Goal: Task Accomplishment & Management: Use online tool/utility

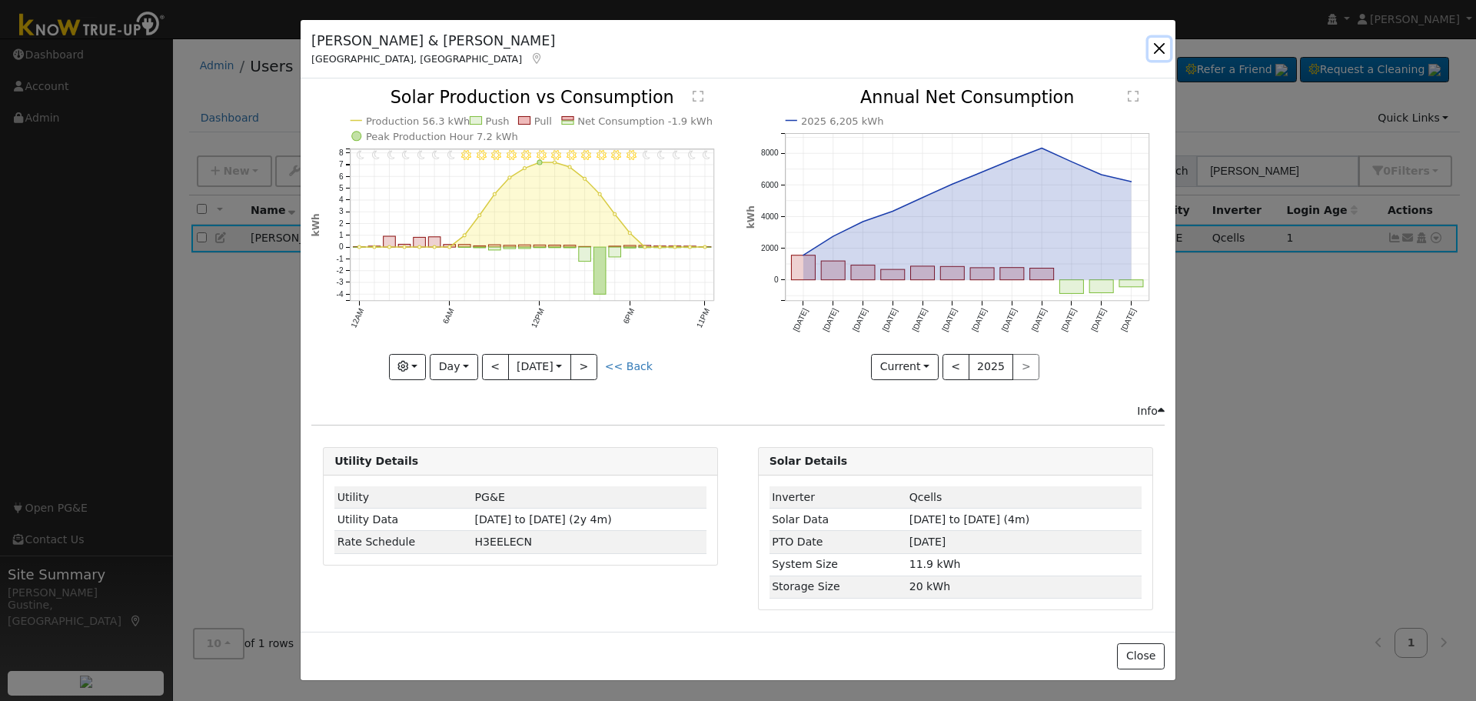
click at [1158, 40] on button "button" at bounding box center [1160, 49] width 22 height 22
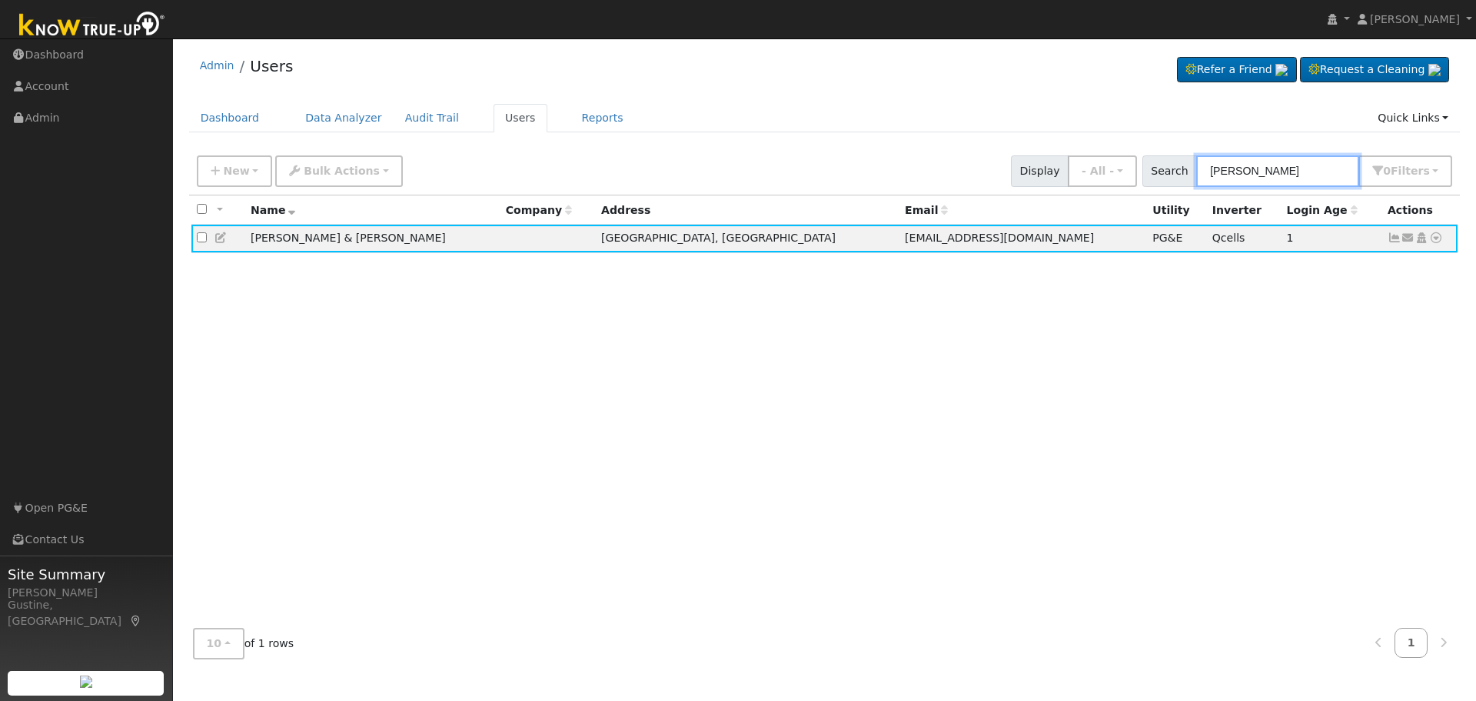
drag, startPoint x: 1271, startPoint y: 155, endPoint x: 1035, endPoint y: 192, distance: 238.9
click at [1035, 192] on div "New Add User Quick Add Quick Connect Quick Convert Lead Bulk Actions Send Email…" at bounding box center [825, 171] width 1272 height 47
type input "[PERSON_NAME]"
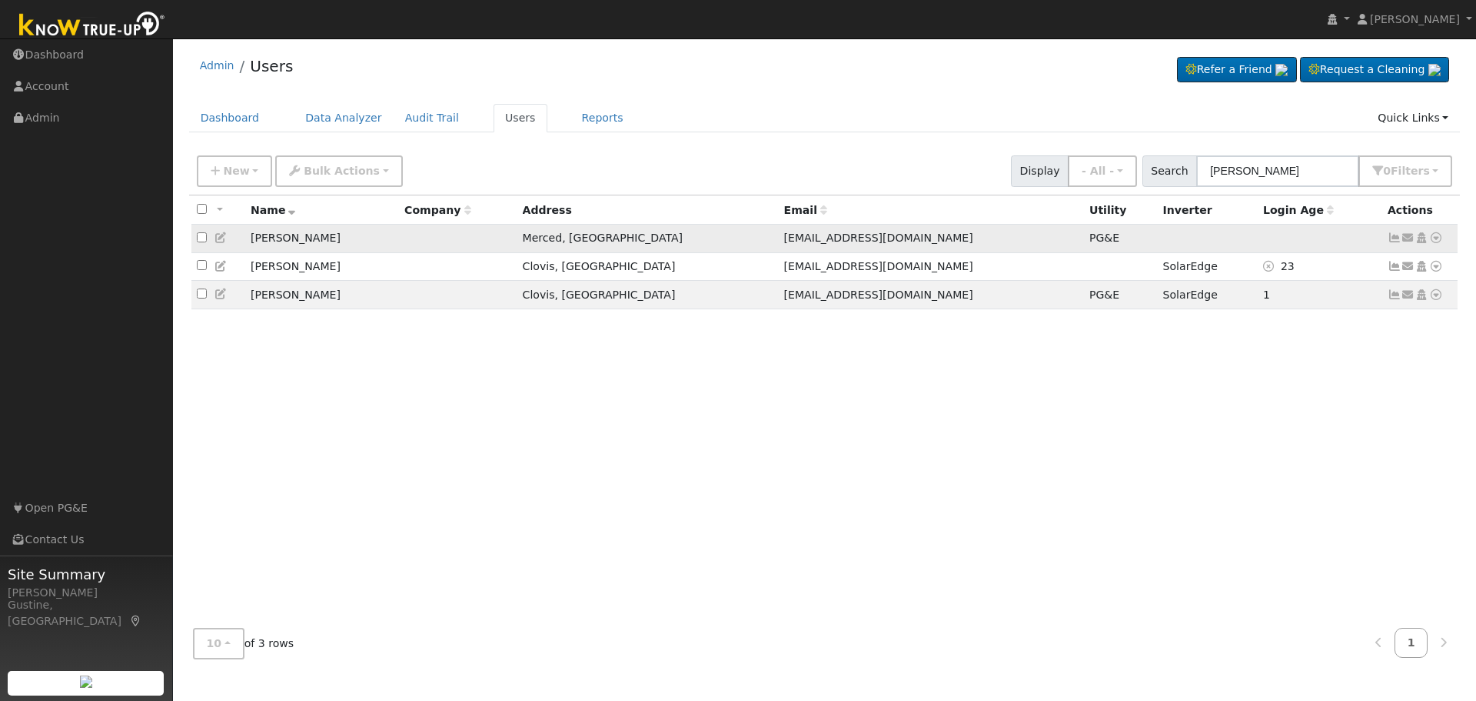
click at [1390, 241] on icon at bounding box center [1395, 237] width 14 height 11
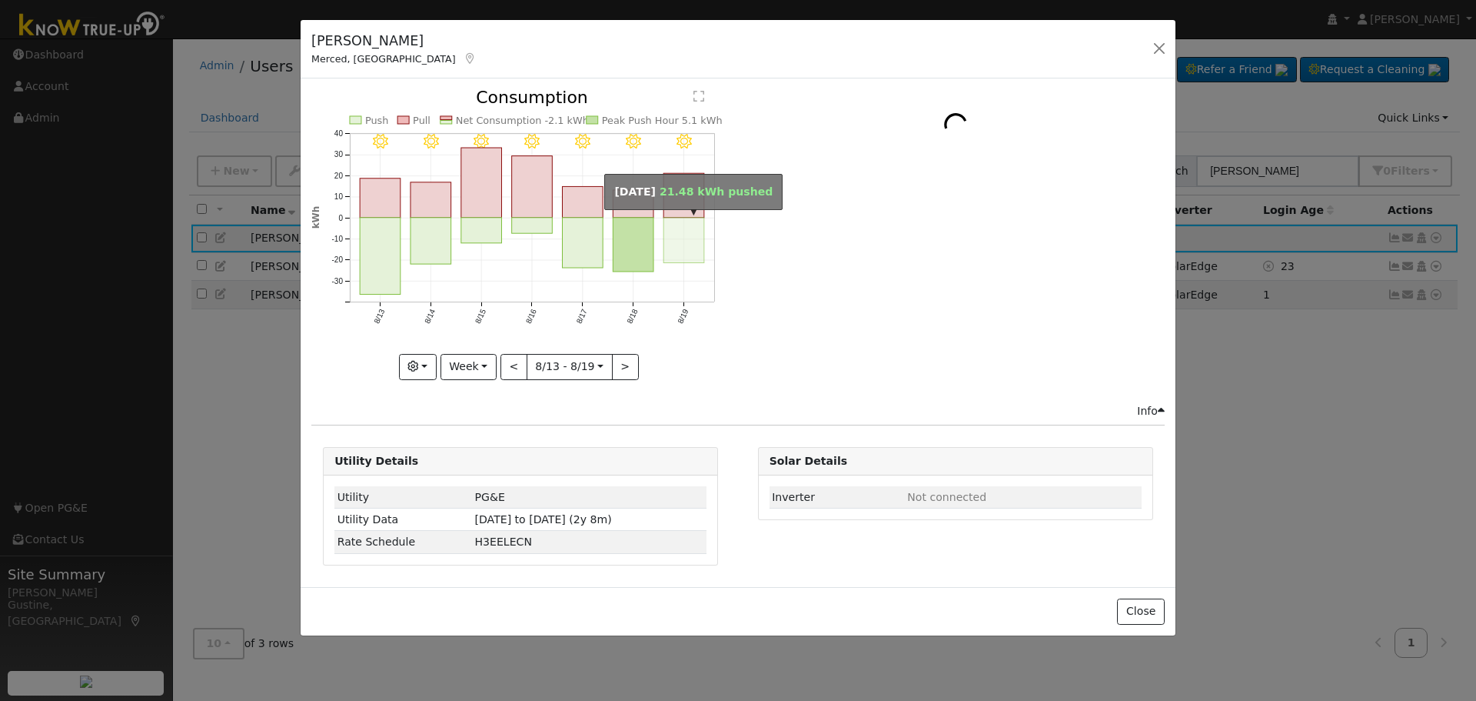
click at [703, 229] on rect "onclick=""" at bounding box center [684, 240] width 41 height 45
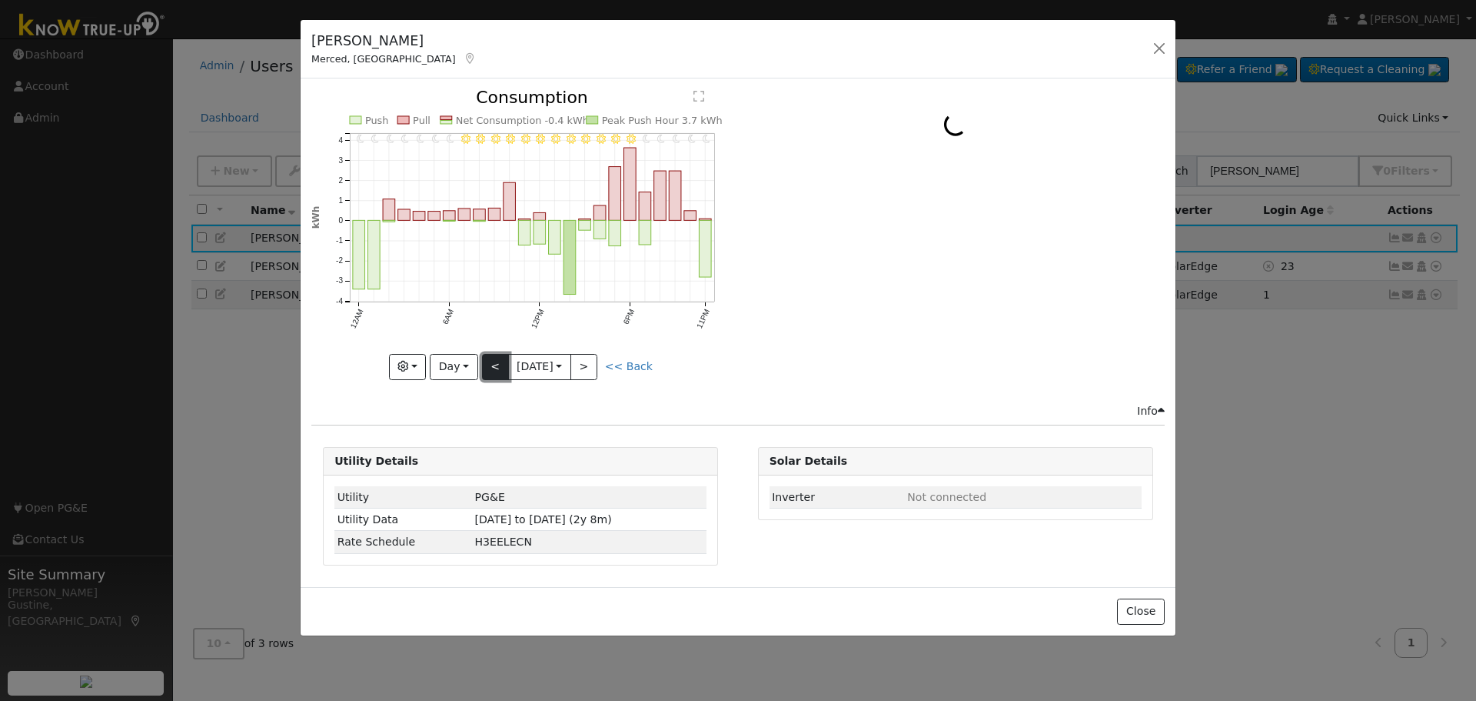
click at [499, 374] on button "<" at bounding box center [495, 367] width 27 height 26
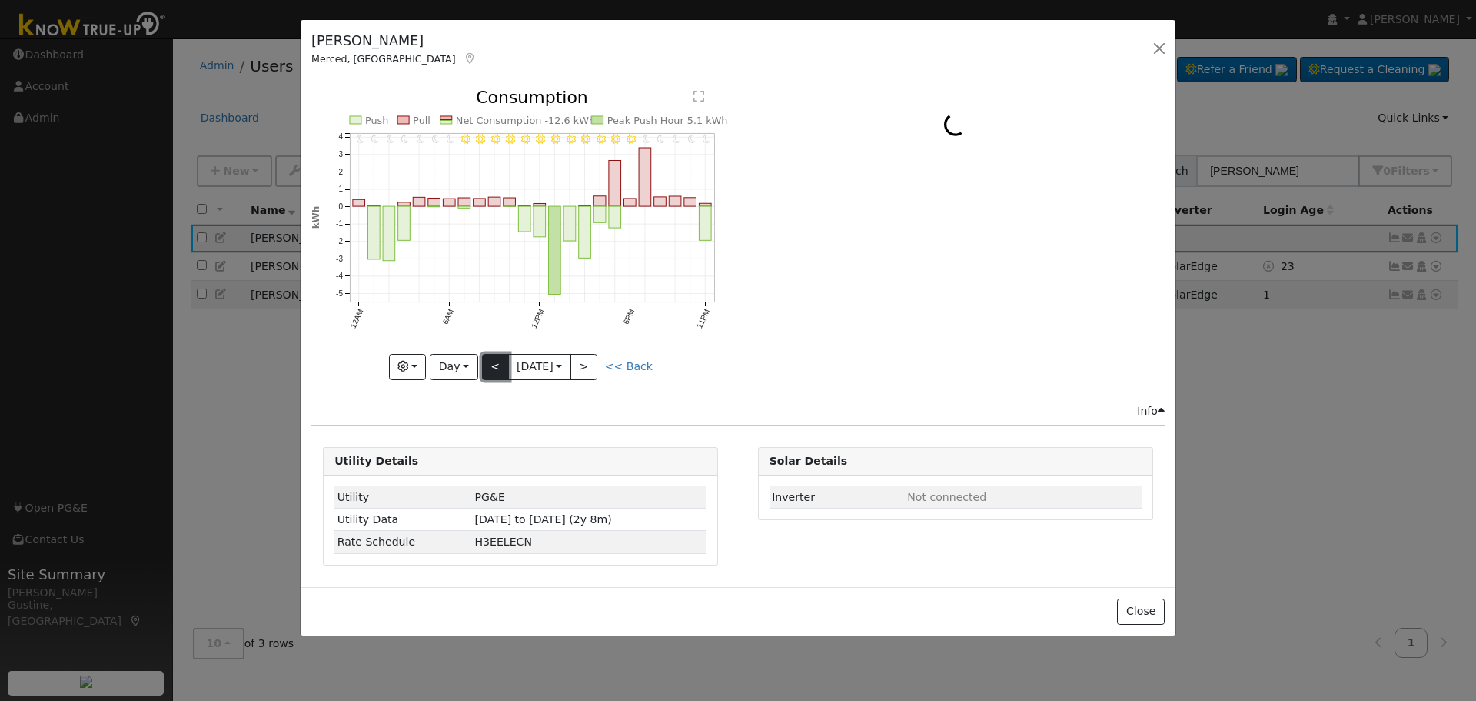
click at [493, 357] on button "<" at bounding box center [495, 367] width 27 height 26
click at [493, 357] on div "11PM - Clear 10PM - Clear 9PM - Clear 8PM - Clear 7PM - Clear 6PM - Clear 5PM -…" at bounding box center [520, 234] width 418 height 290
click at [491, 361] on button "<" at bounding box center [495, 367] width 27 height 26
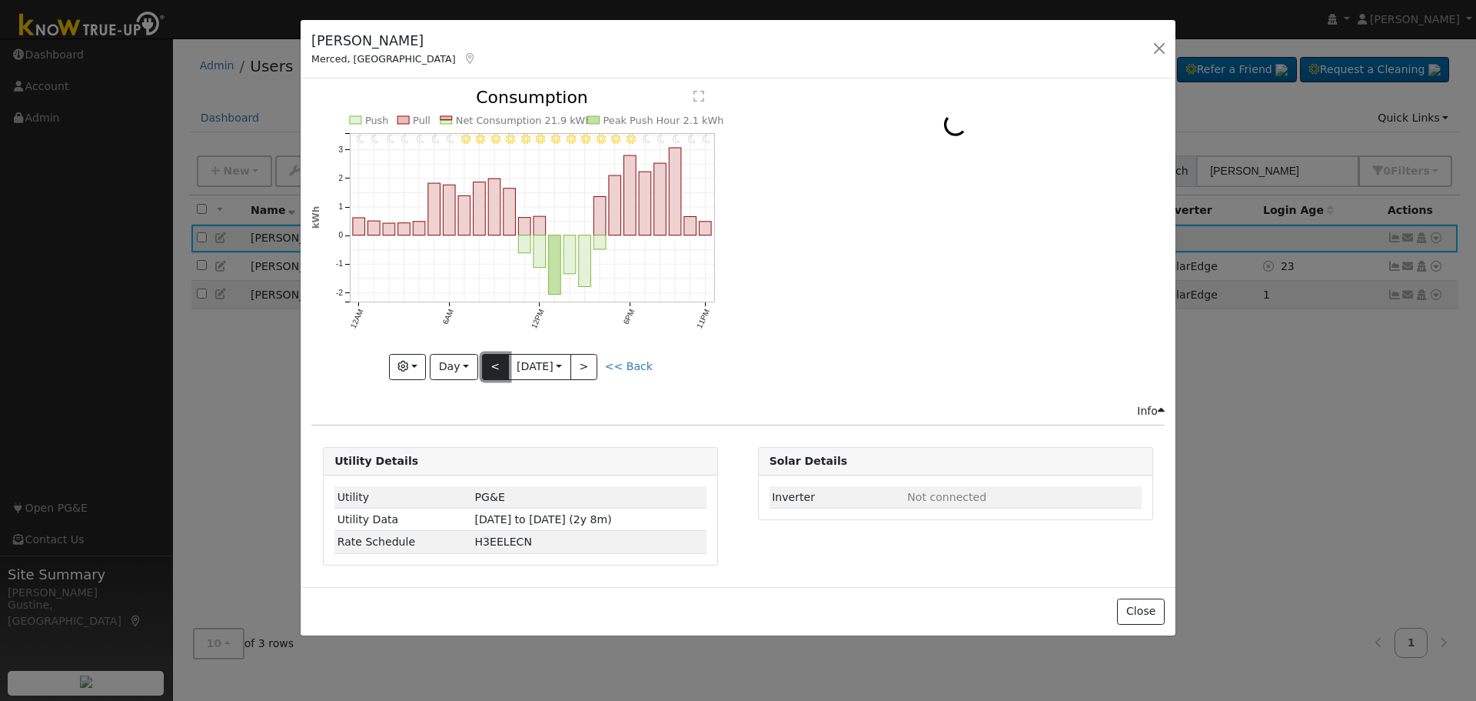
click at [499, 366] on button "<" at bounding box center [495, 367] width 27 height 26
type input "[DATE]"
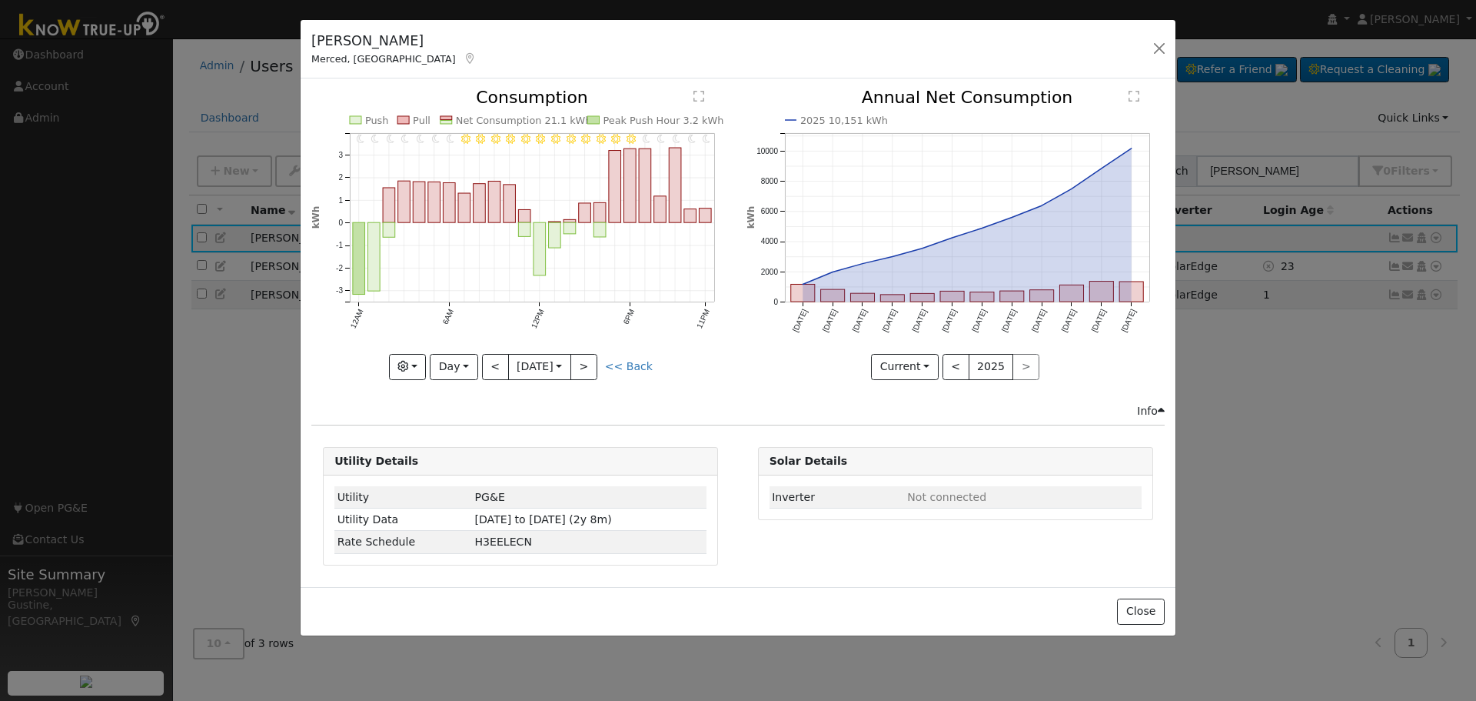
click at [381, 112] on icon "11PM - Clear 10PM - Clear 9PM - Clear 8PM - Clear 7PM - Clear 6PM - Clear 5PM -…" at bounding box center [520, 229] width 418 height 281
click at [1156, 48] on button "button" at bounding box center [1160, 49] width 22 height 22
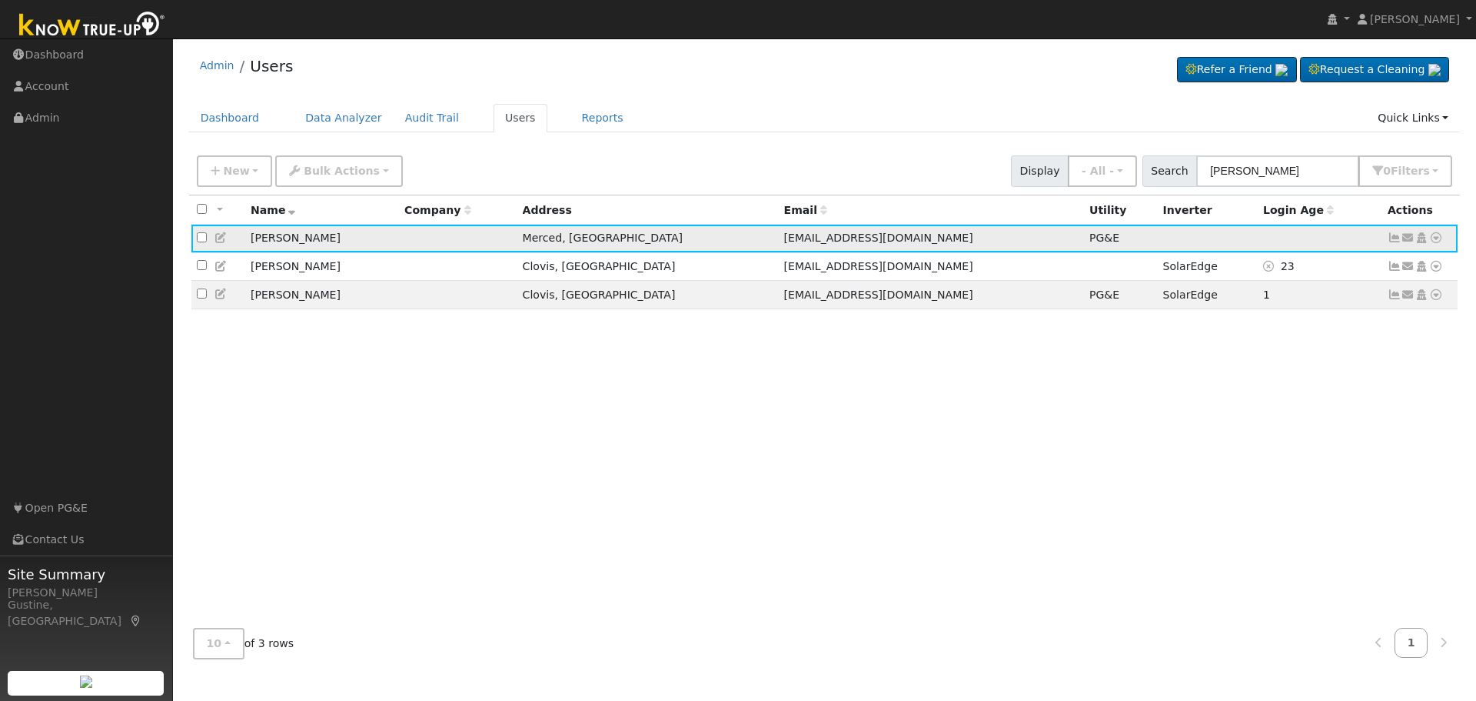
click at [1437, 238] on icon at bounding box center [1437, 237] width 14 height 11
click at [1426, 264] on link "Data Analyzer" at bounding box center [1386, 265] width 112 height 22
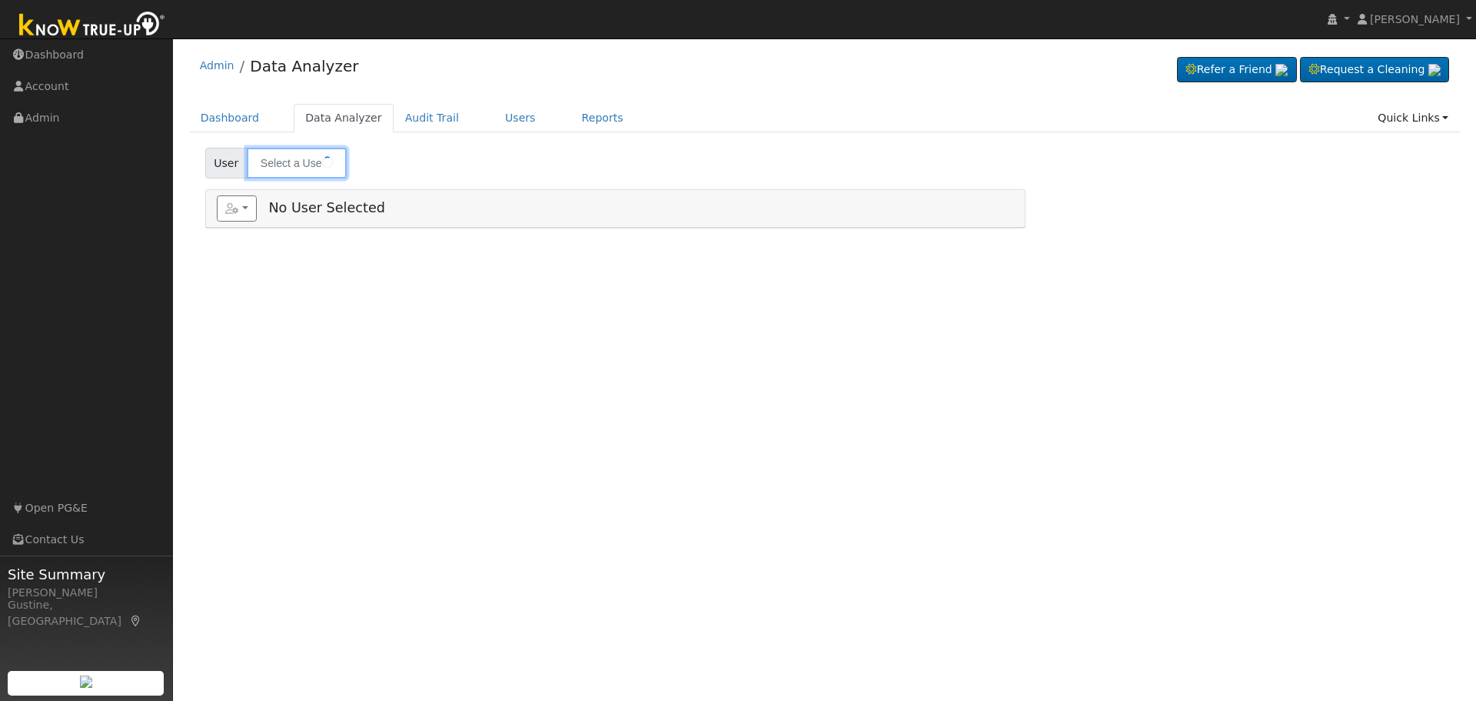
type input "[PERSON_NAME]"
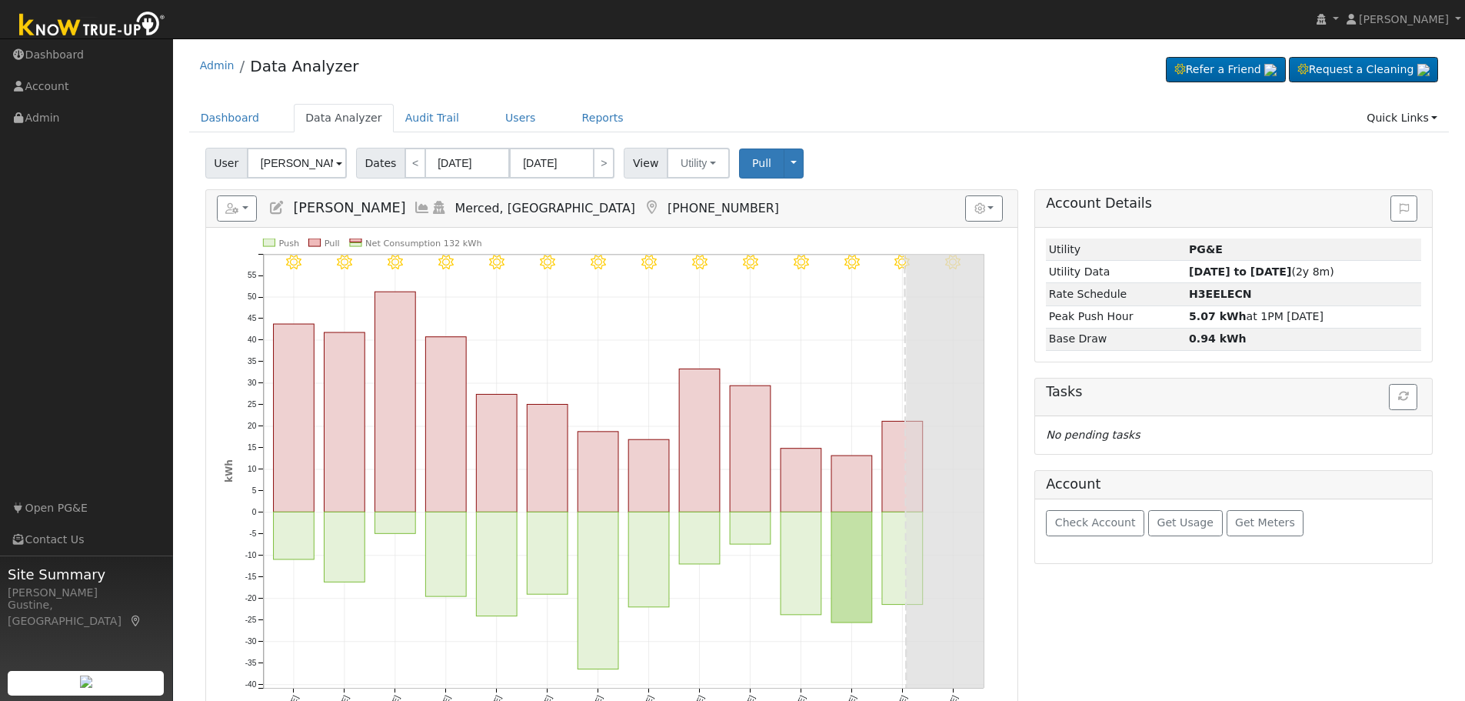
click at [261, 265] on icon "8/20 - Clear 8/19 - Clear 8/18 - Clear 8/17 - Clear 8/16 - Clear 8/15 - Clear 8…" at bounding box center [612, 490] width 774 height 504
click at [1096, 528] on span "Check Account" at bounding box center [1095, 522] width 81 height 12
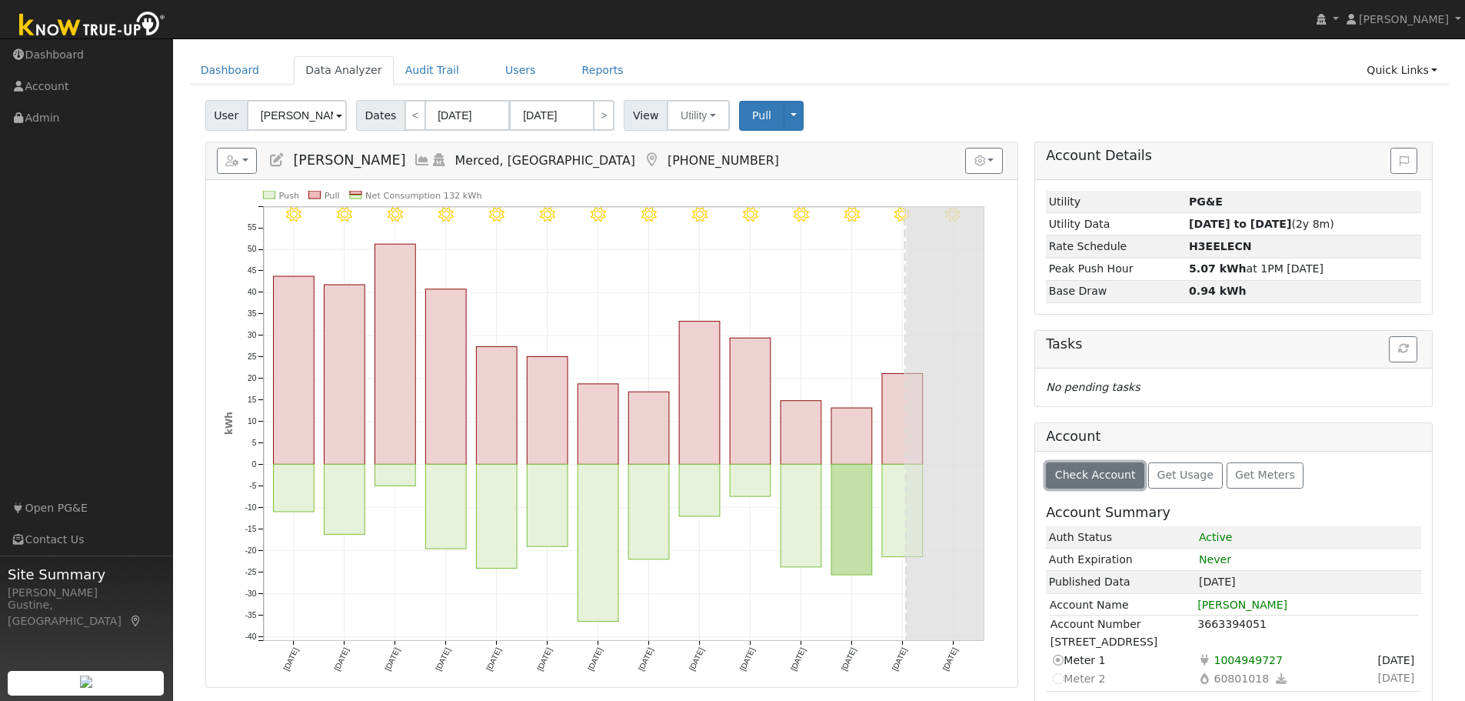
scroll to position [154, 0]
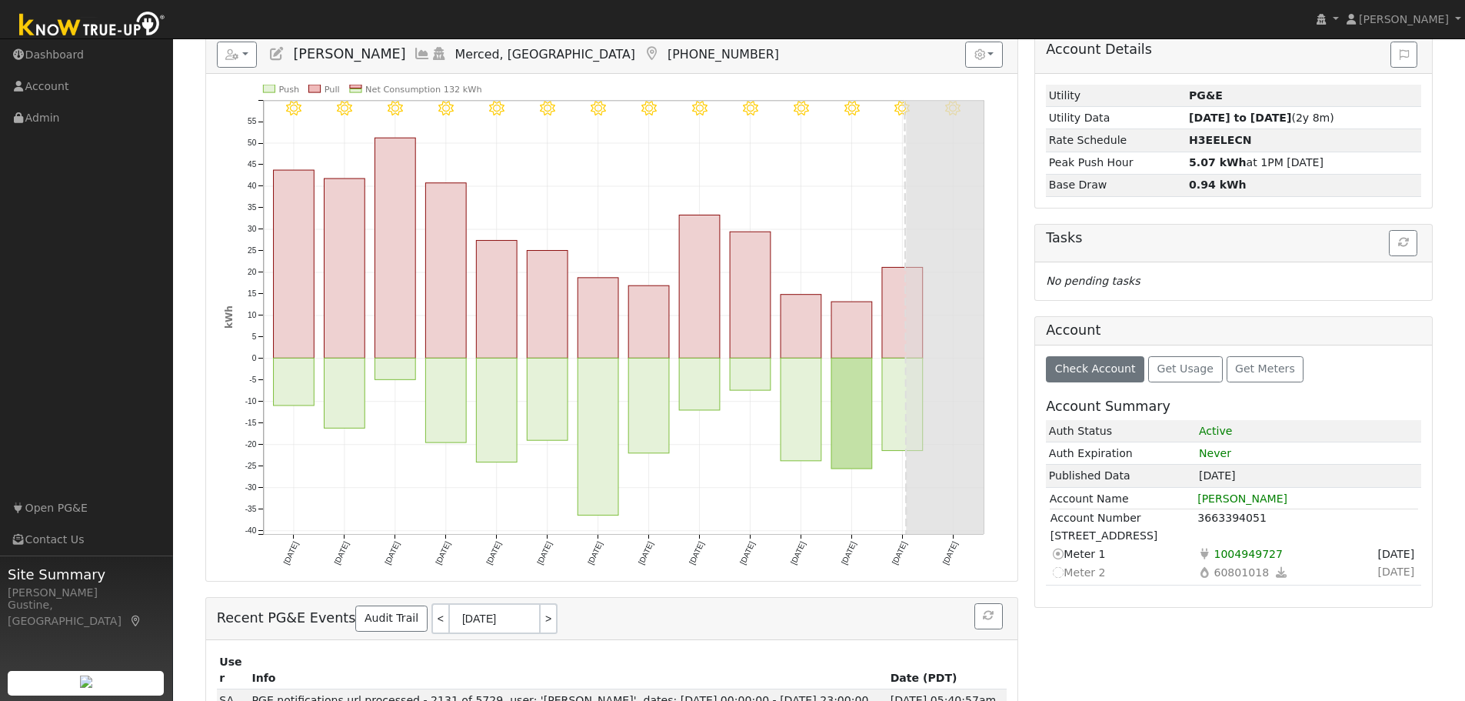
drag, startPoint x: 258, startPoint y: 410, endPoint x: 233, endPoint y: 438, distance: 37.6
click at [258, 410] on icon "8/20 - Clear 8/19 - Clear 8/18 - Clear 8/17 - Clear 8/16 - Clear 8/15 - Clear 8…" at bounding box center [612, 337] width 774 height 504
click at [509, 230] on icon "8/20 - Clear 8/19 - Clear 8/18 - Clear 8/17 - Clear 8/16 - Clear 8/15 - Clear 8…" at bounding box center [612, 337] width 774 height 504
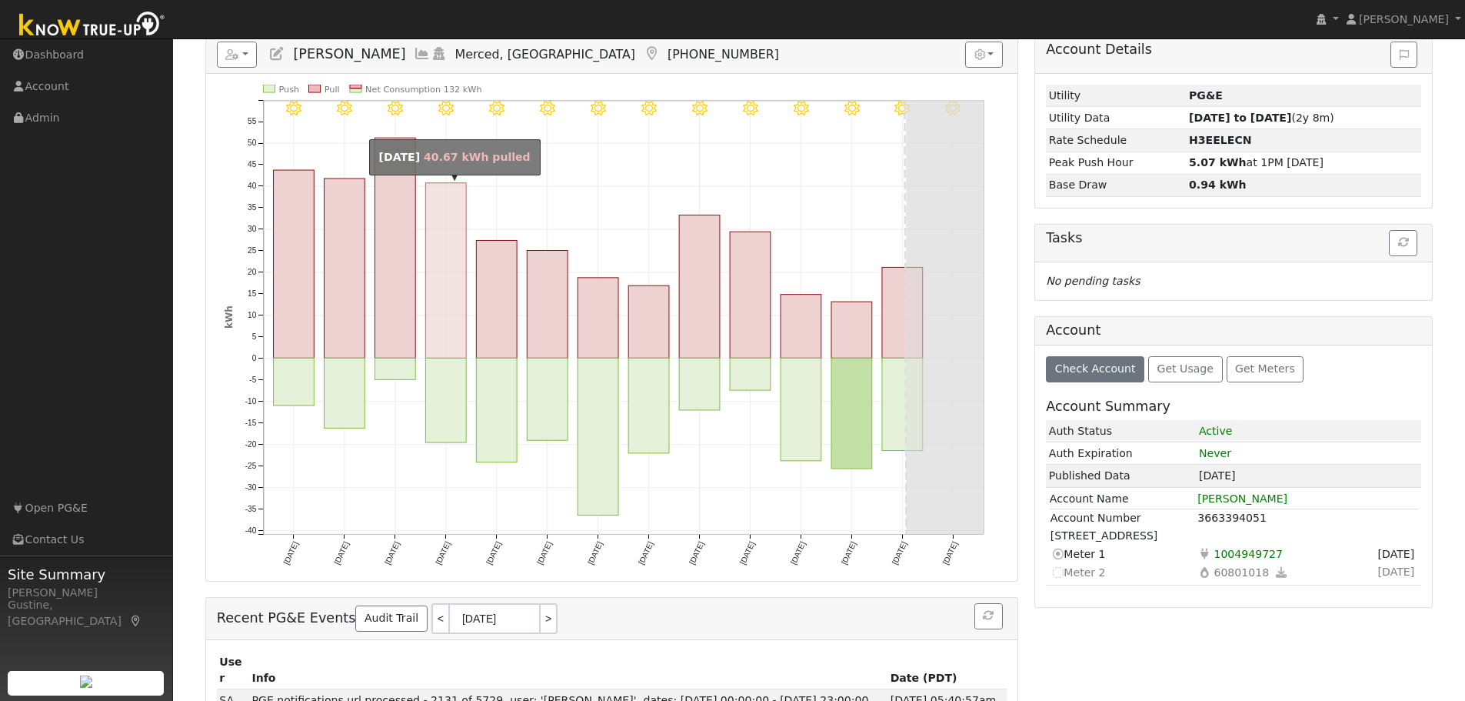
click at [401, 314] on rect "onclick=""" at bounding box center [394, 248] width 41 height 220
type input "08/09/2025"
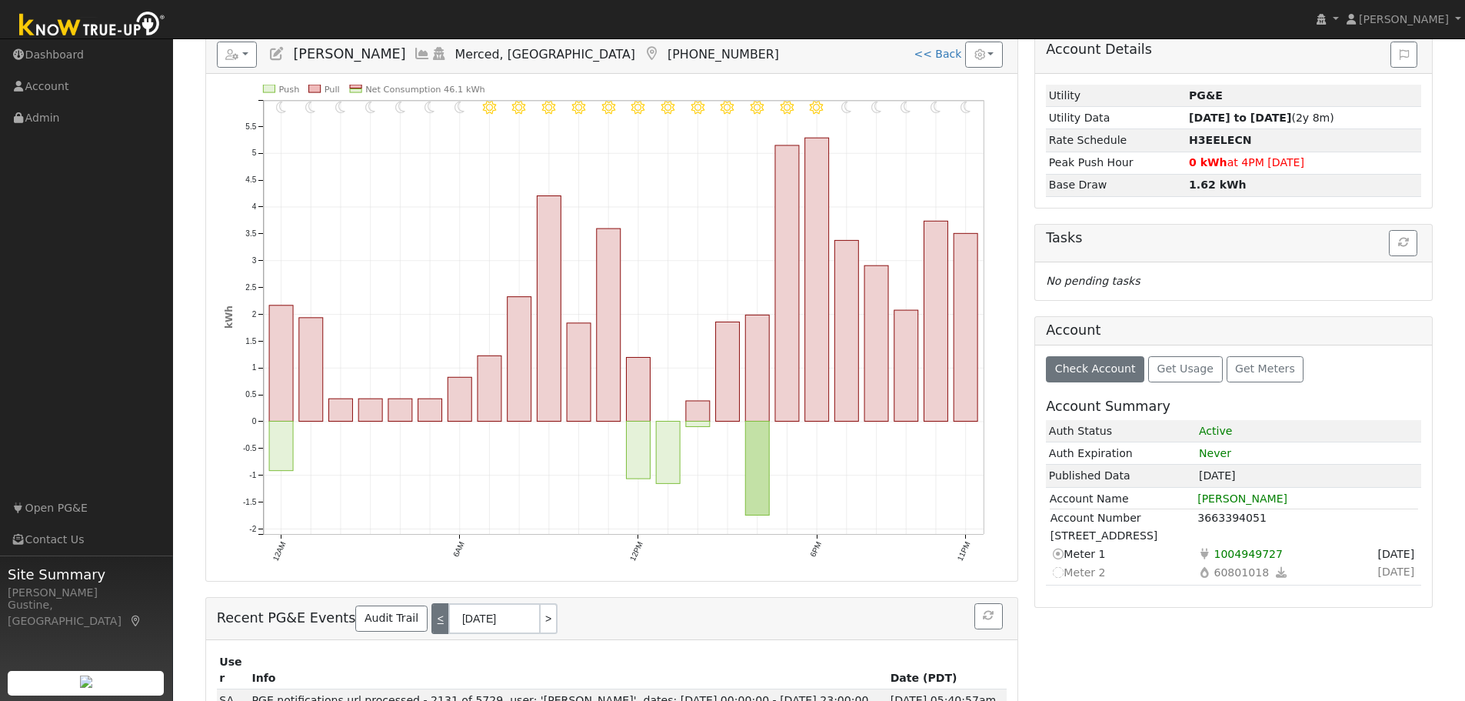
click at [431, 621] on link "<" at bounding box center [439, 618] width 17 height 31
type input "08/20/2025"
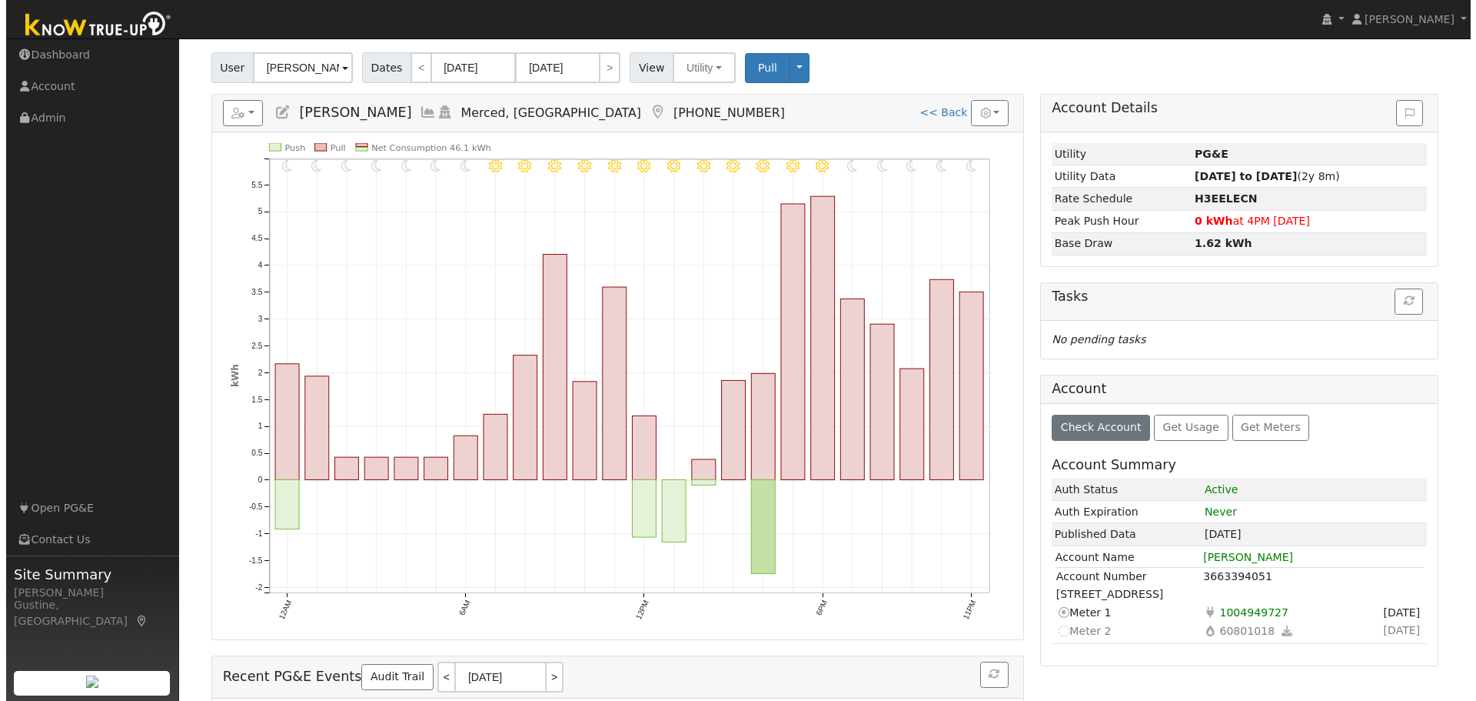
scroll to position [0, 0]
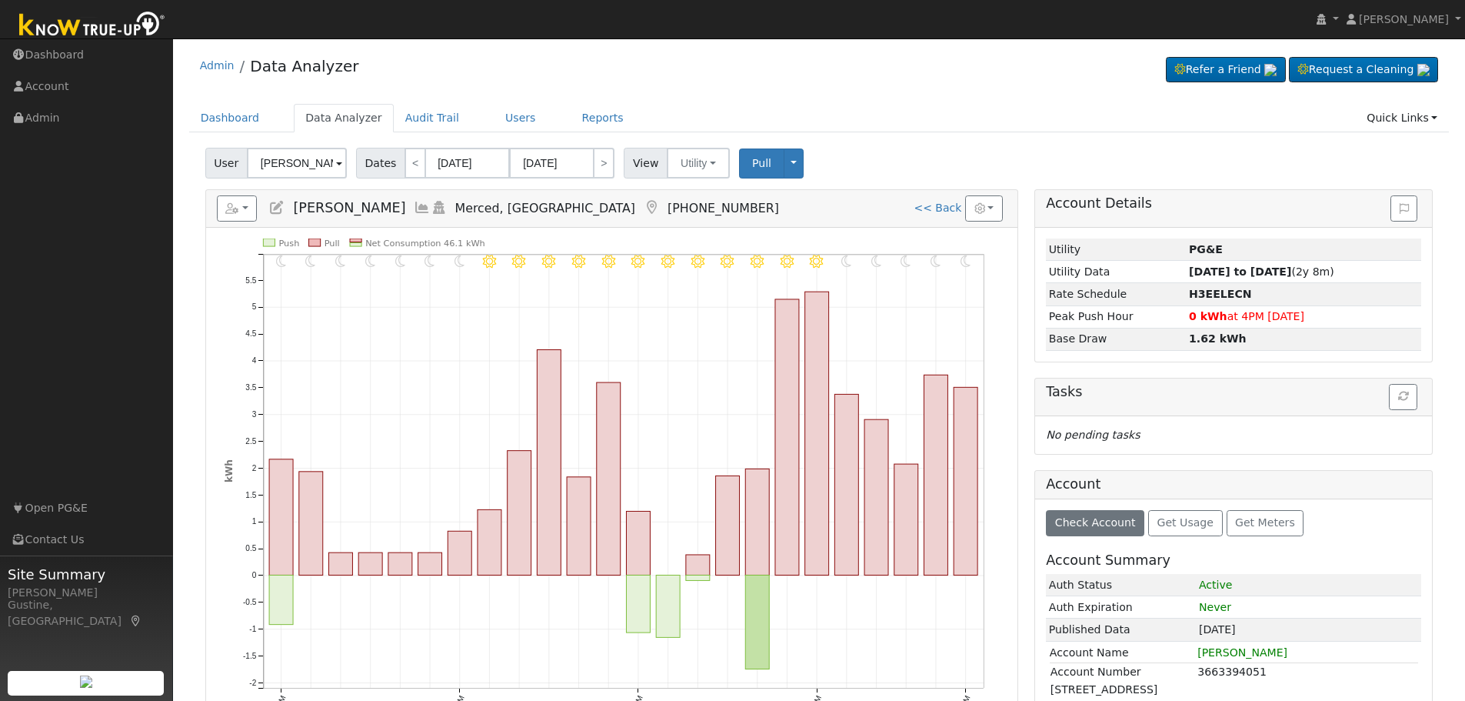
click at [414, 206] on icon at bounding box center [422, 208] width 17 height 14
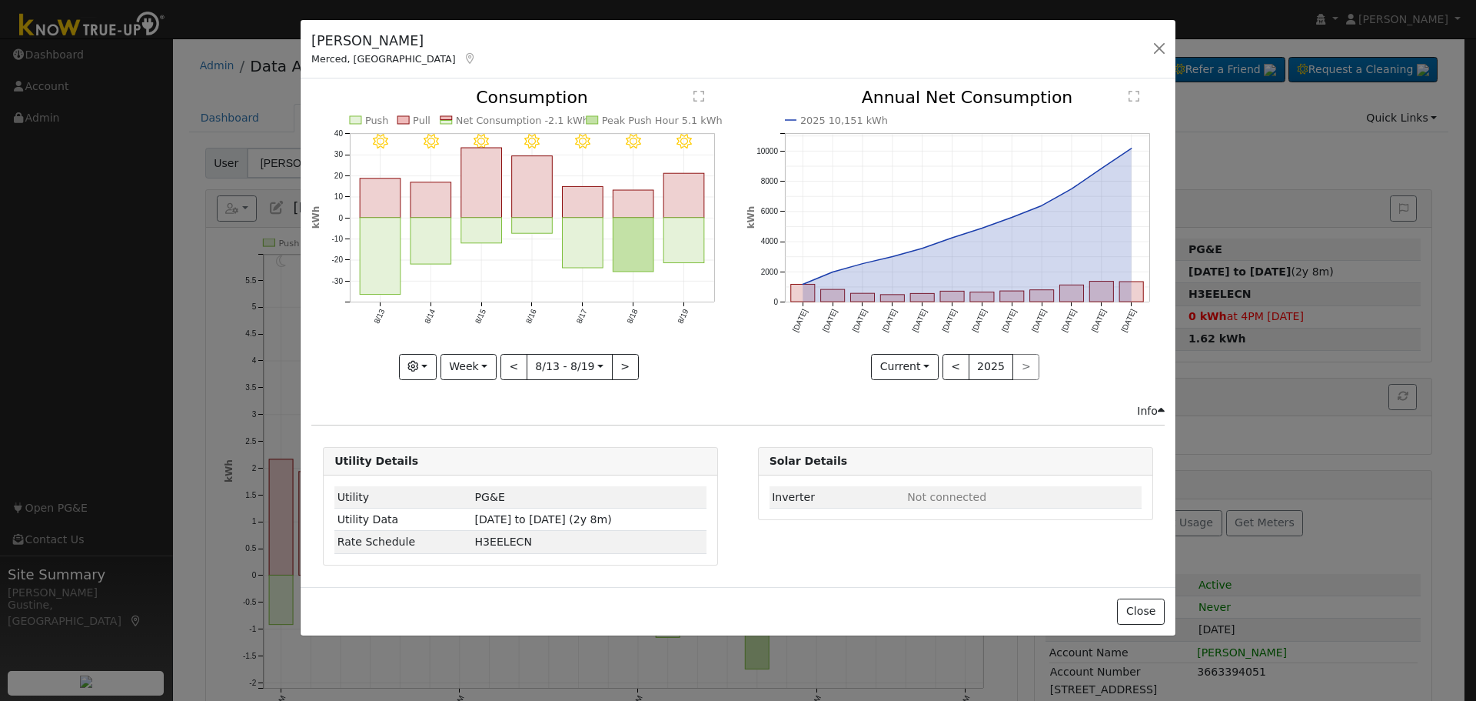
click at [464, 58] on icon at bounding box center [471, 58] width 14 height 11
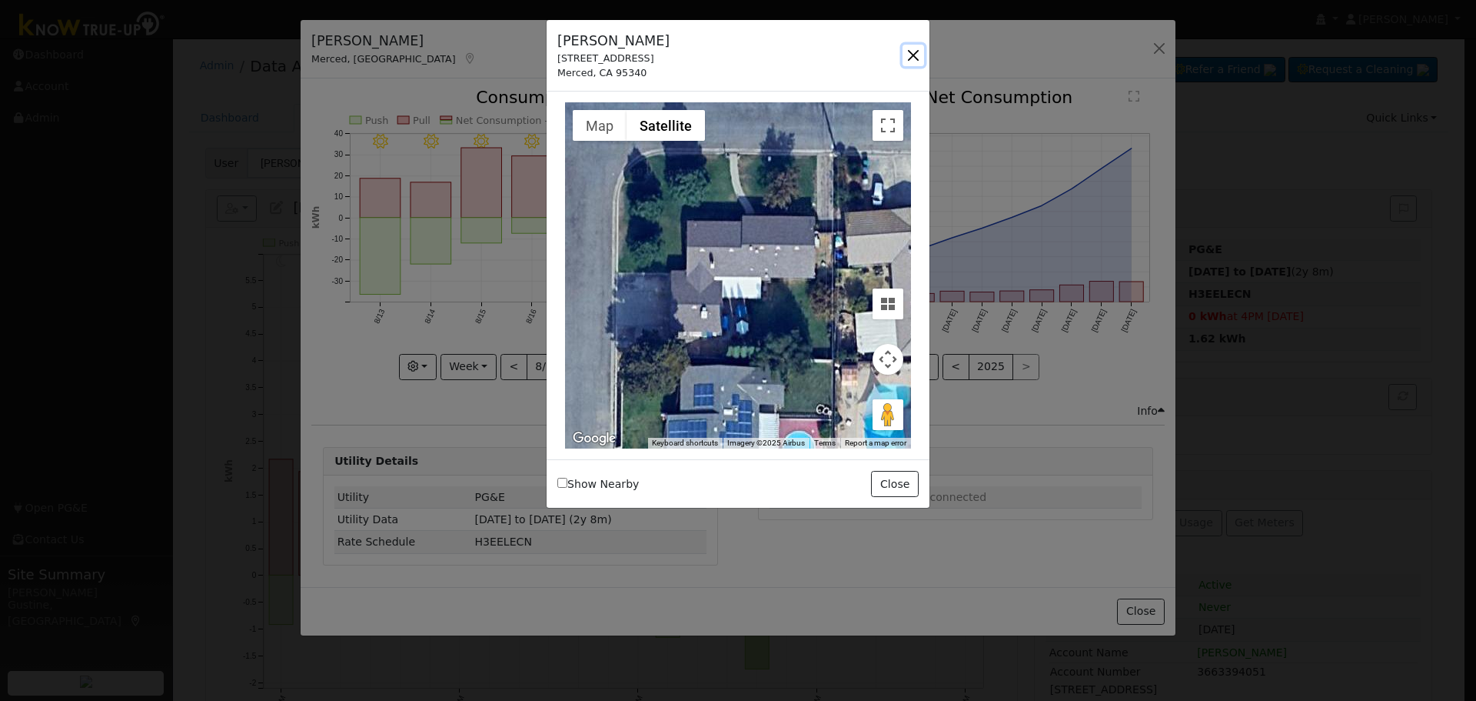
click at [919, 47] on button "button" at bounding box center [914, 56] width 22 height 22
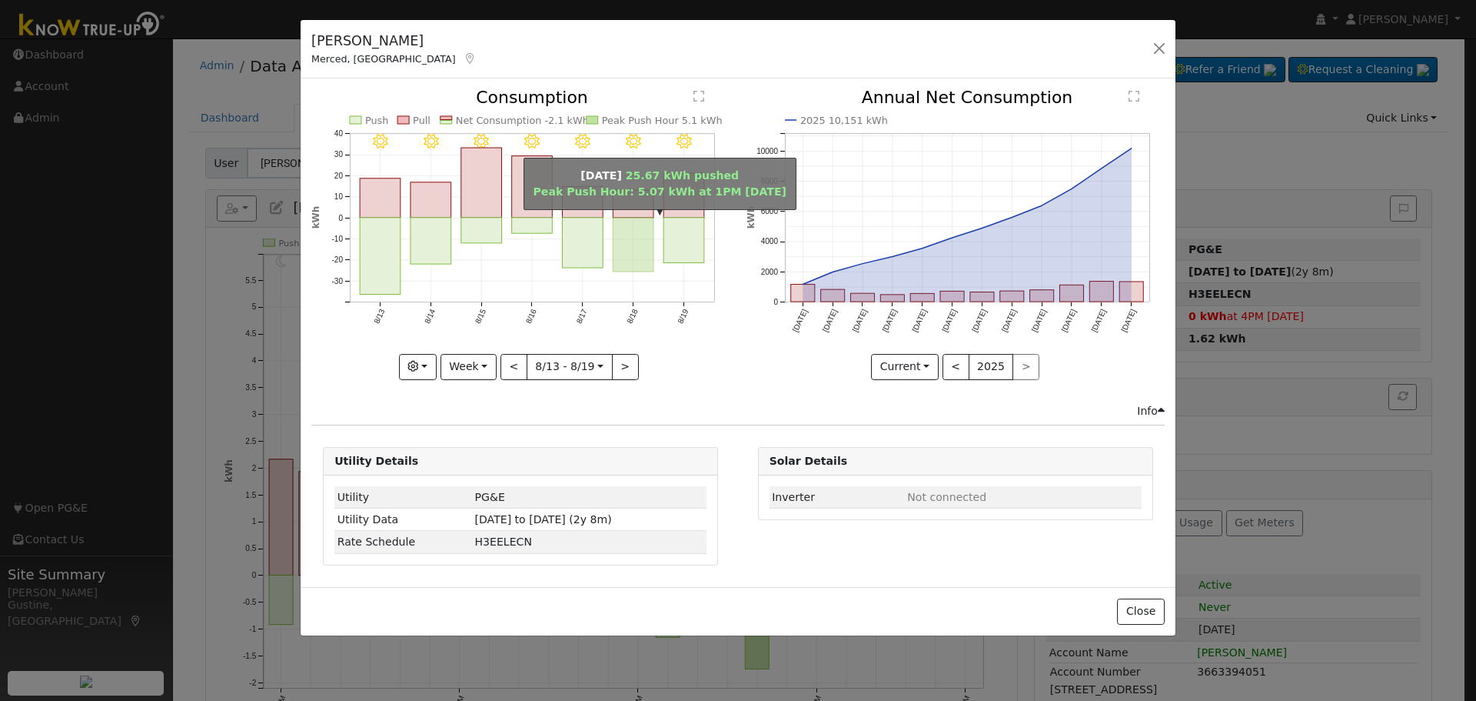
click at [650, 237] on rect "onclick=""" at bounding box center [634, 245] width 41 height 54
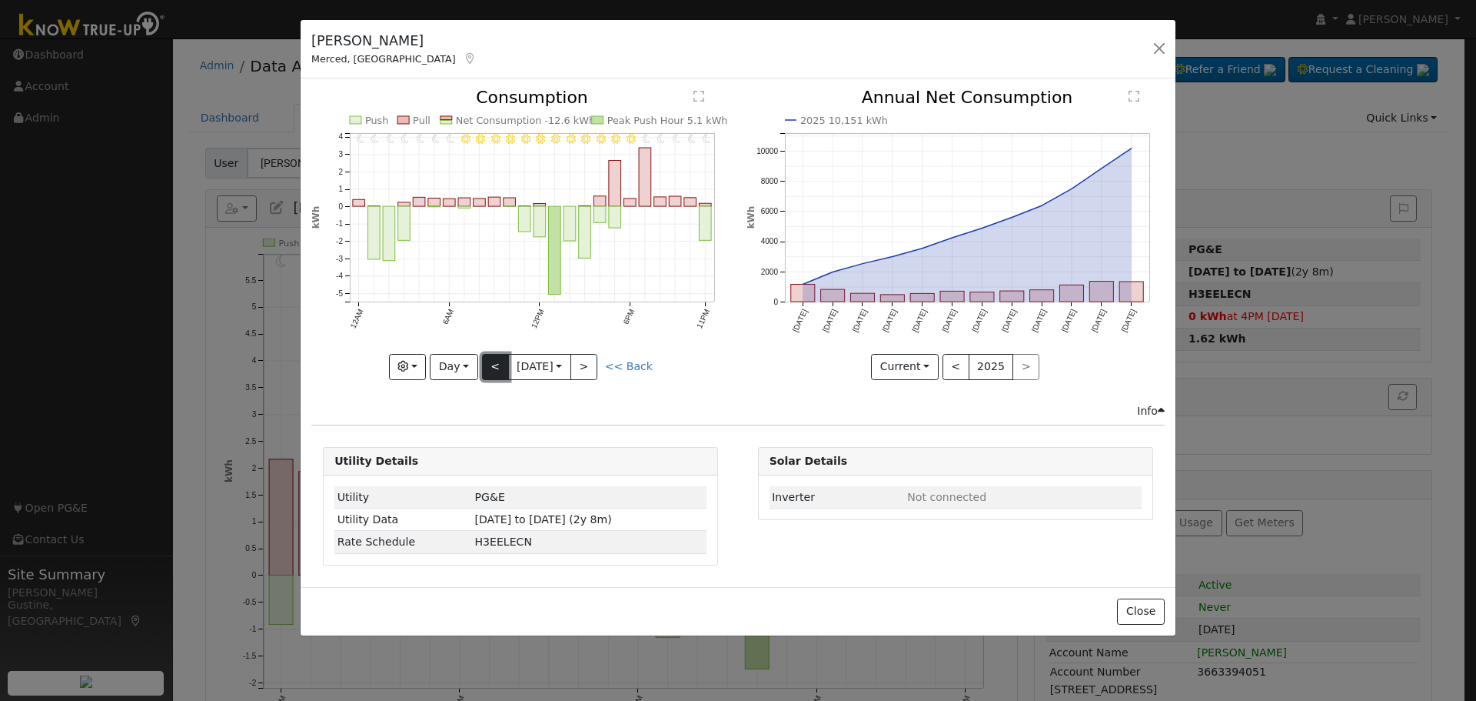
click at [488, 364] on button "<" at bounding box center [495, 367] width 27 height 26
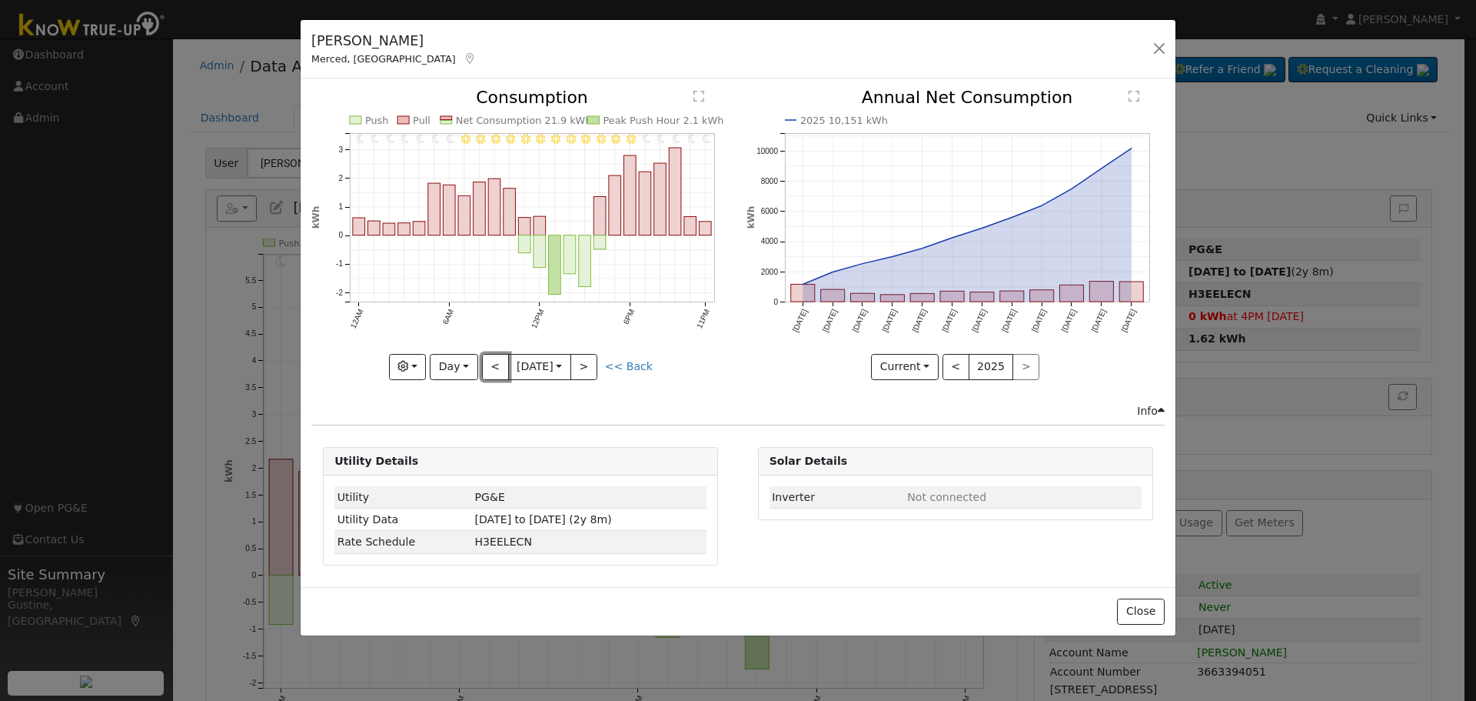
click at [491, 363] on button "<" at bounding box center [495, 367] width 27 height 26
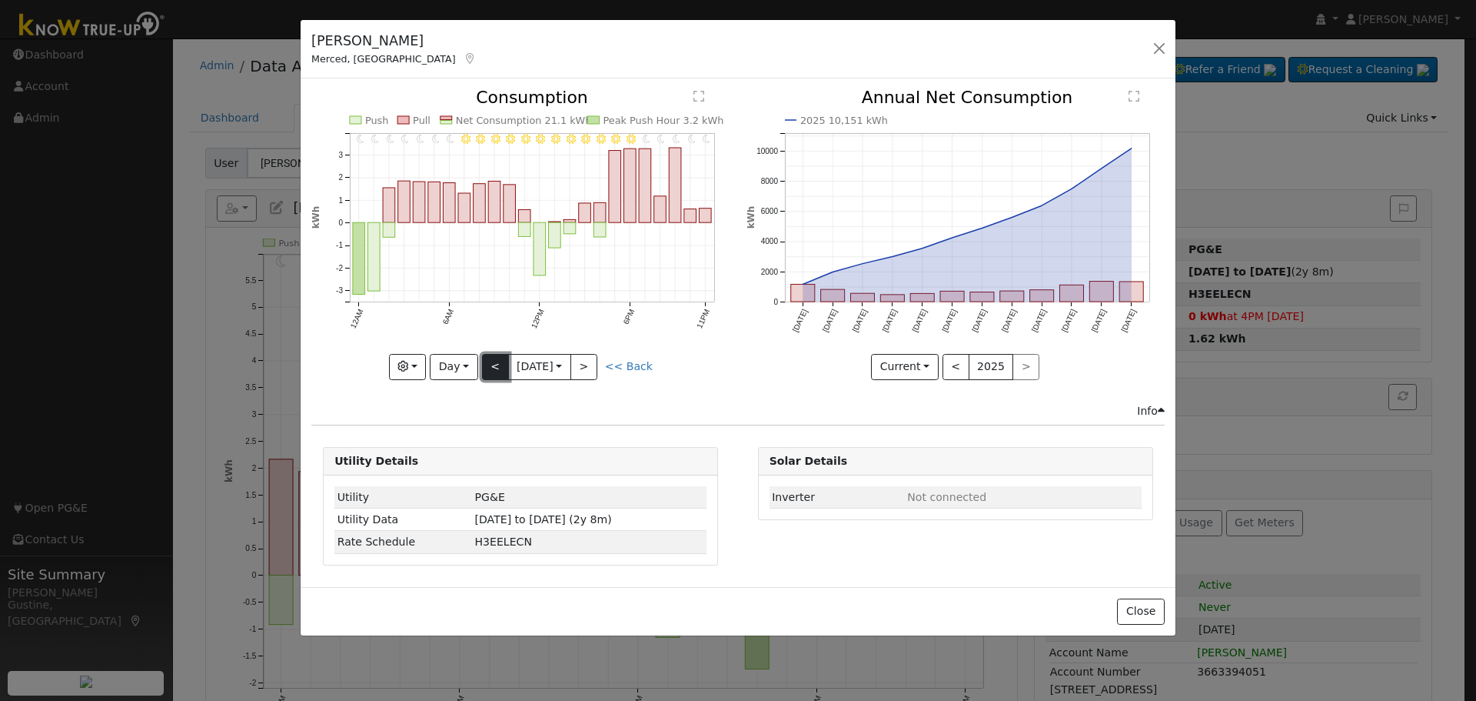
click at [505, 355] on button "<" at bounding box center [495, 367] width 27 height 26
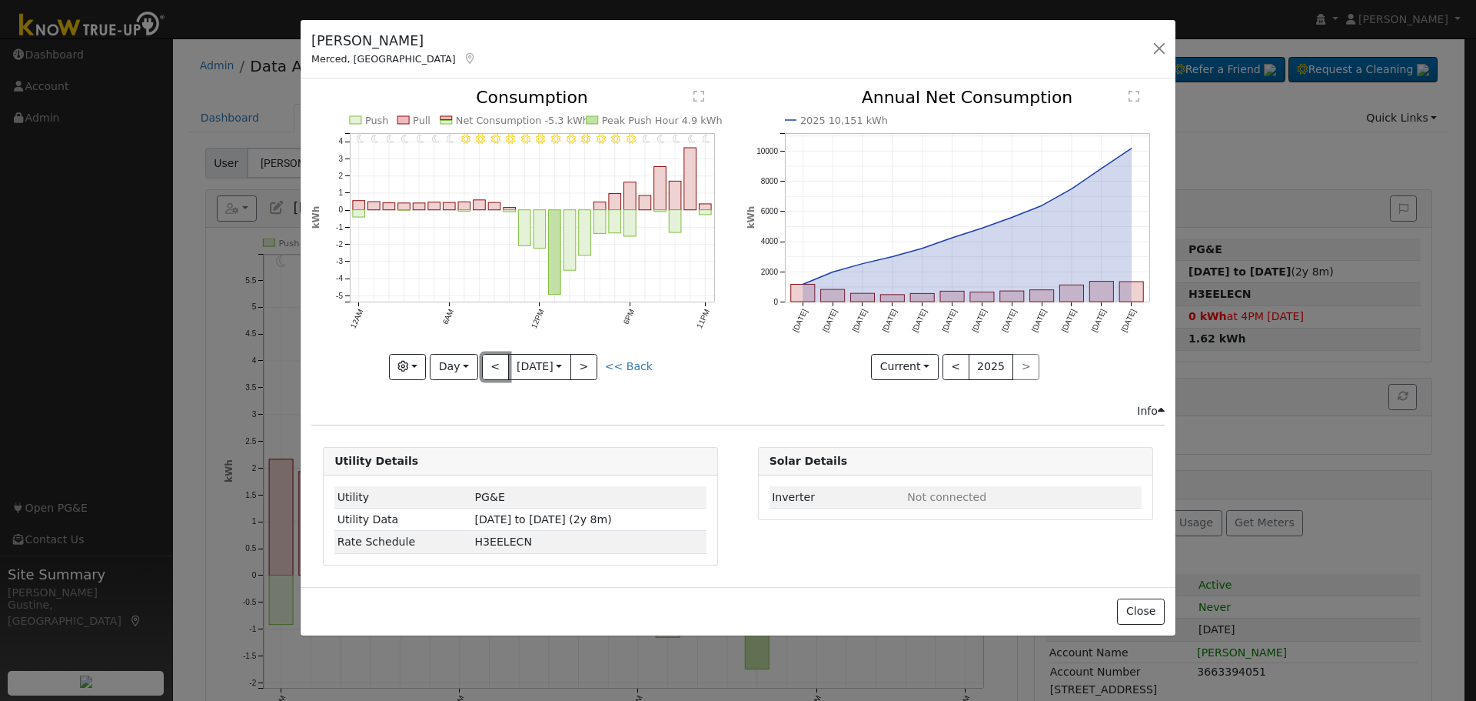
click at [502, 355] on button "<" at bounding box center [495, 367] width 27 height 26
type input "[DATE]"
